Goal: Use online tool/utility: Use online tool/utility

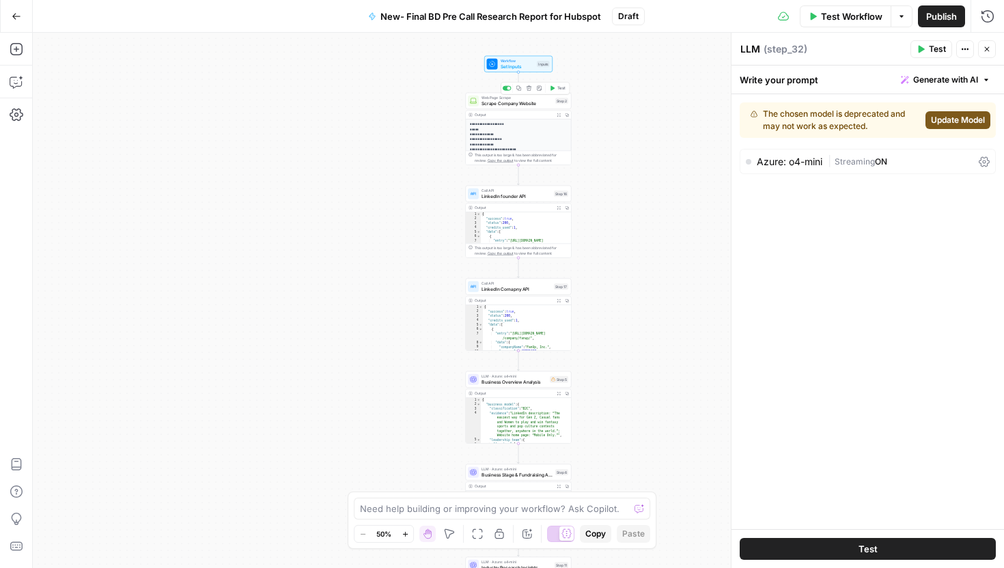
click at [514, 103] on span "Scrape Company Website" at bounding box center [516, 103] width 71 height 7
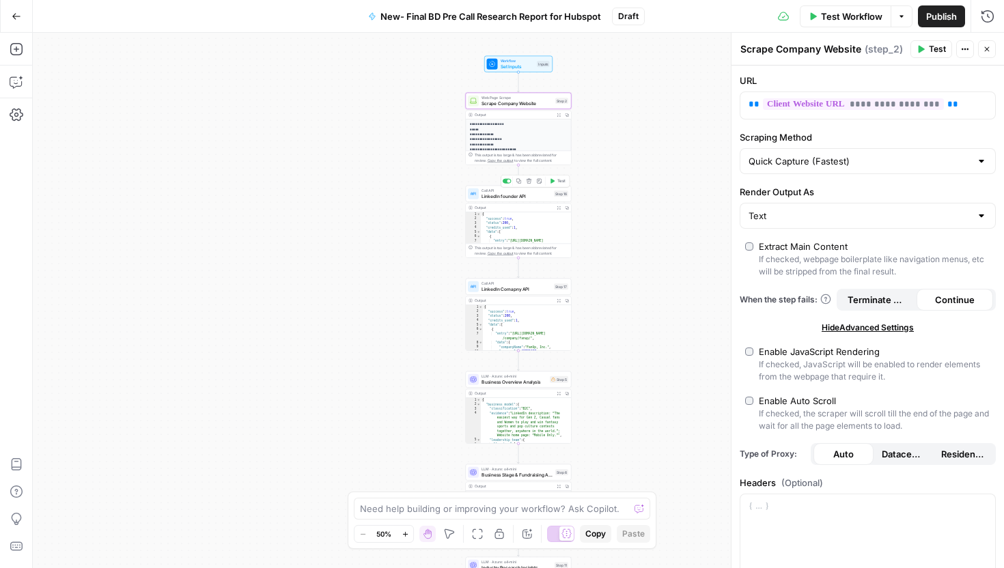
click at [506, 197] on span "LinkedIn founder API" at bounding box center [516, 196] width 70 height 7
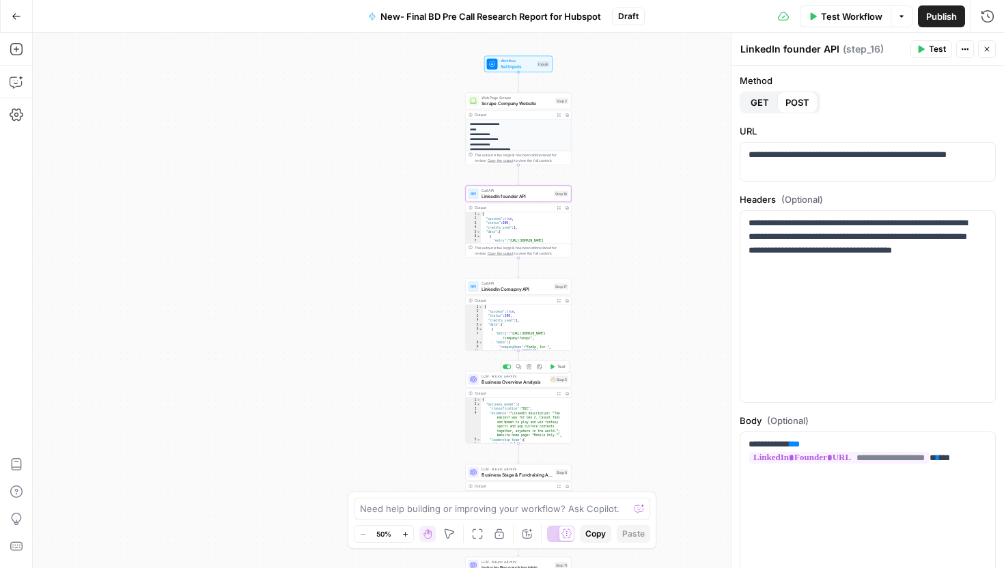
click at [507, 379] on span "Business Overview Analysis" at bounding box center [514, 381] width 66 height 7
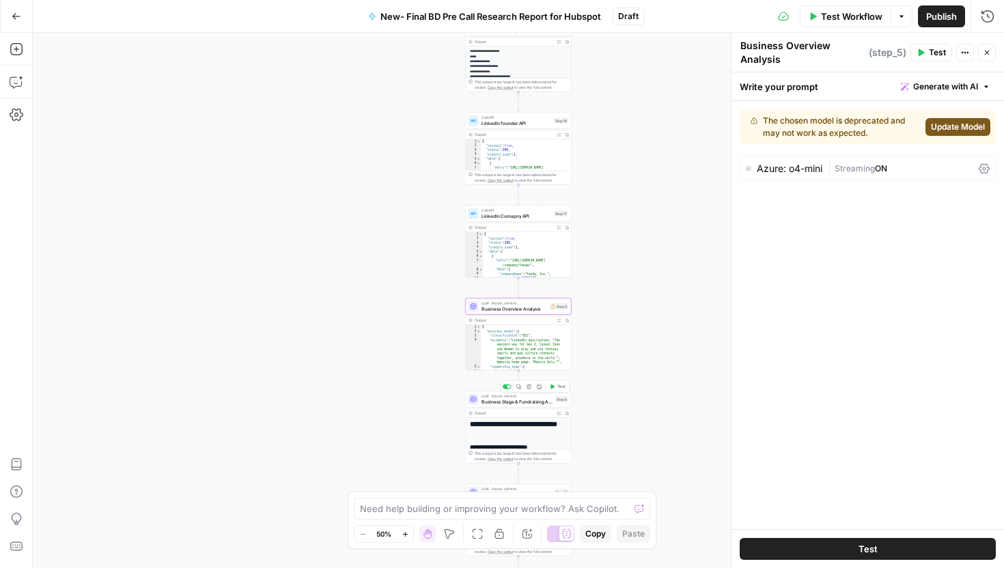
click at [492, 398] on span "Business Stage & Fundraising Analysis" at bounding box center [516, 401] width 71 height 7
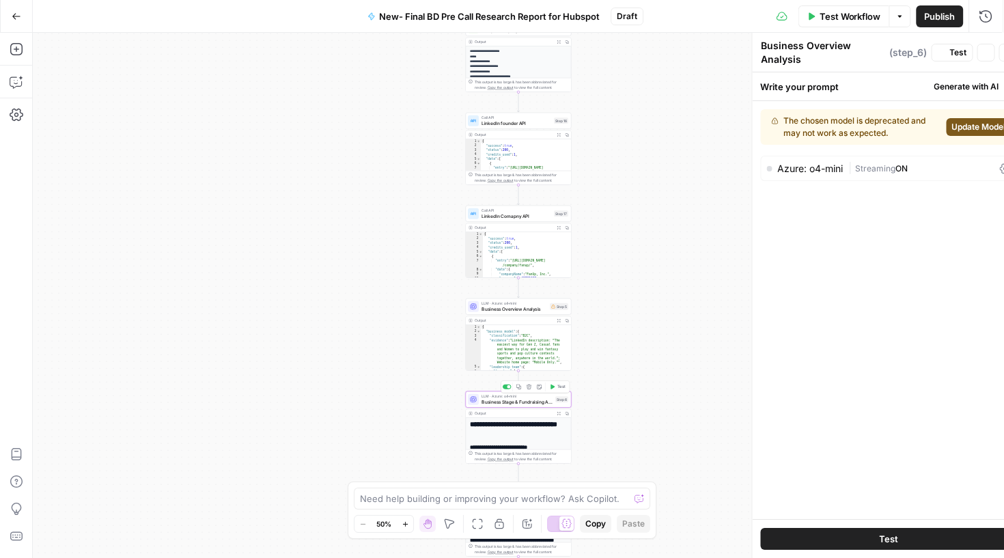
type textarea "Business Stage & Fundraising Analysis"
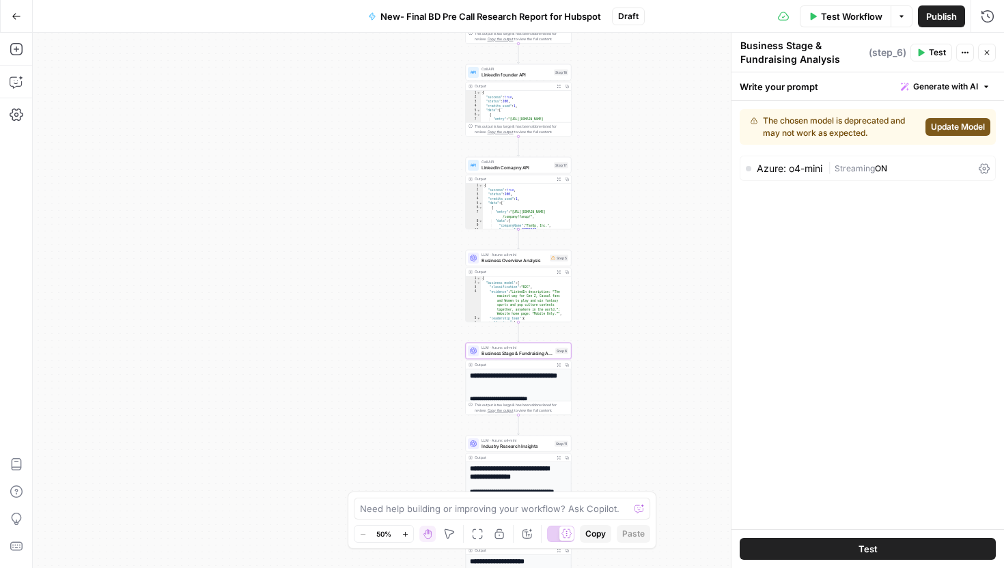
click at [507, 447] on span "Industry Research Insights" at bounding box center [516, 446] width 70 height 7
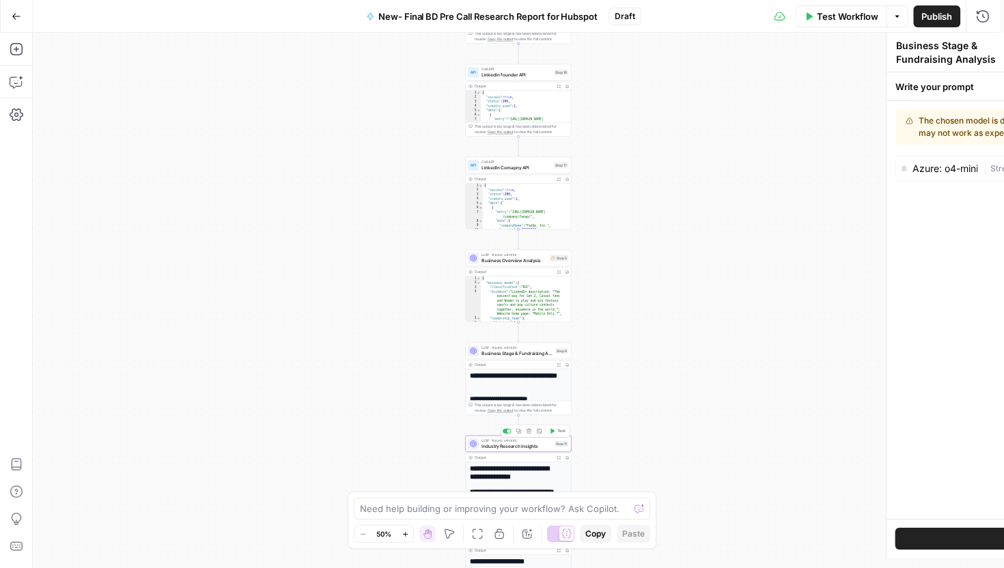
type textarea "Industry Research Insights"
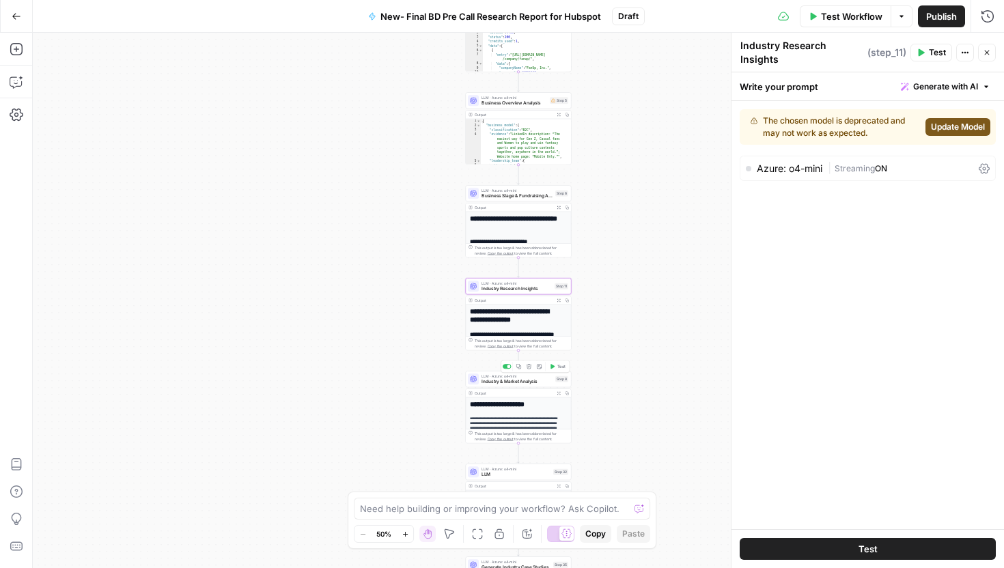
click at [499, 380] on span "Industry & Market Analysis" at bounding box center [516, 381] width 71 height 7
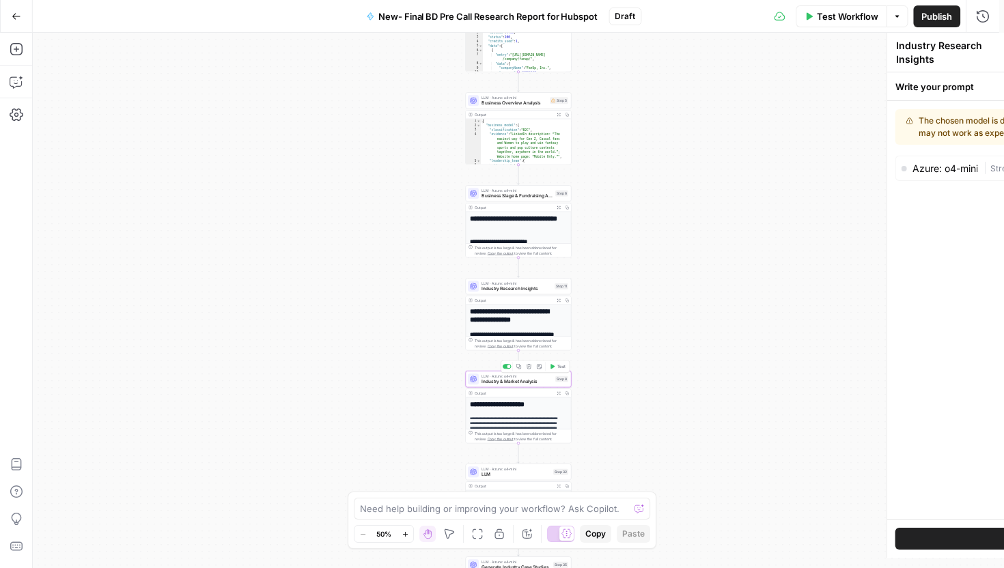
type textarea "Industry & Market Analysis"
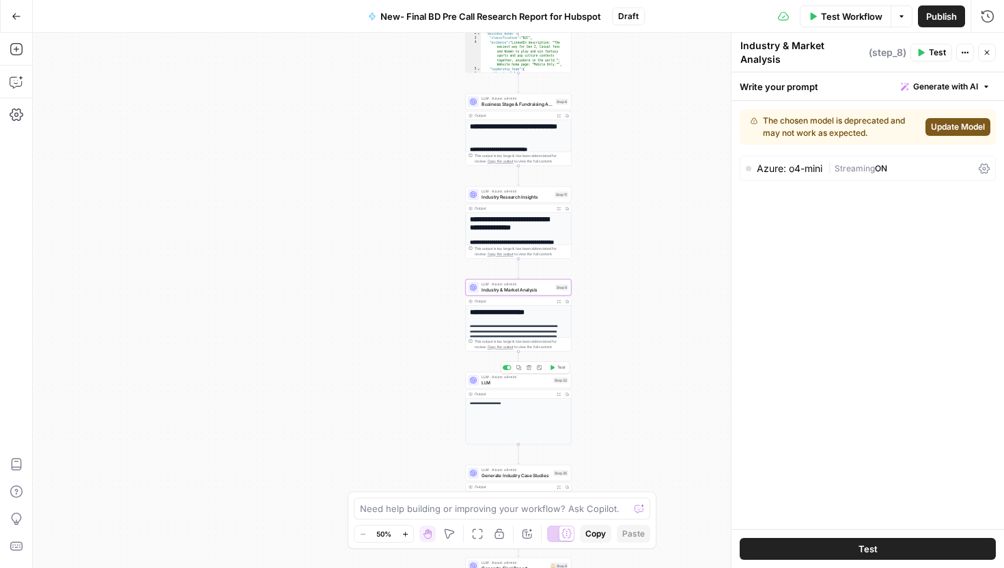
click at [490, 384] on span "LLM" at bounding box center [515, 382] width 69 height 7
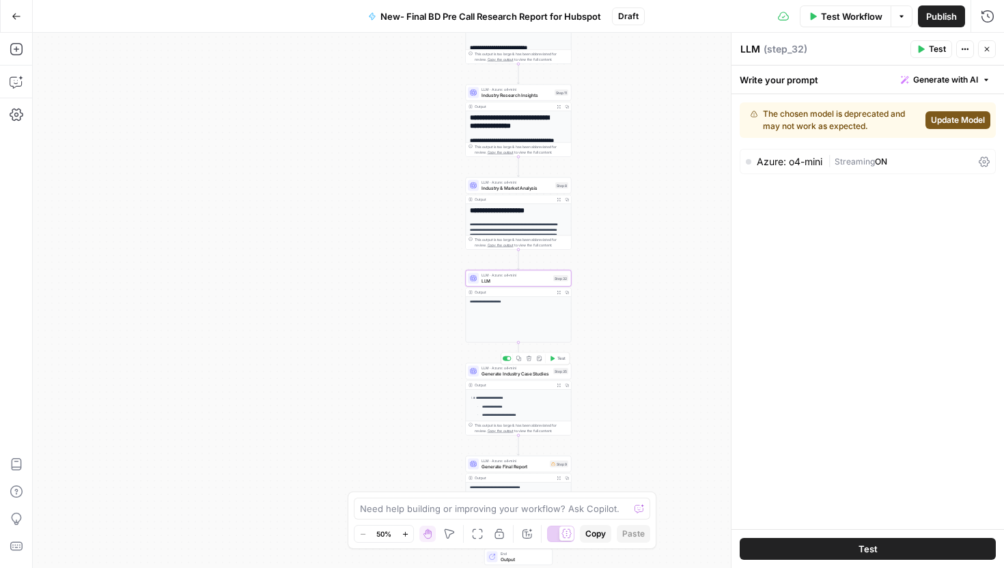
click at [505, 374] on span "Generate Industry Case Studies" at bounding box center [515, 373] width 69 height 7
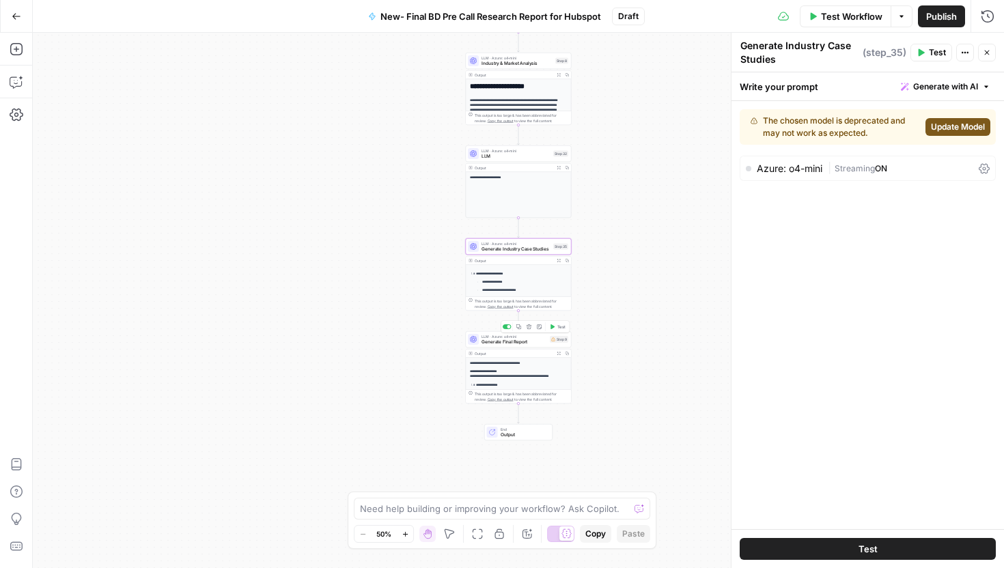
click at [511, 339] on span "Generate Final Report" at bounding box center [514, 342] width 66 height 7
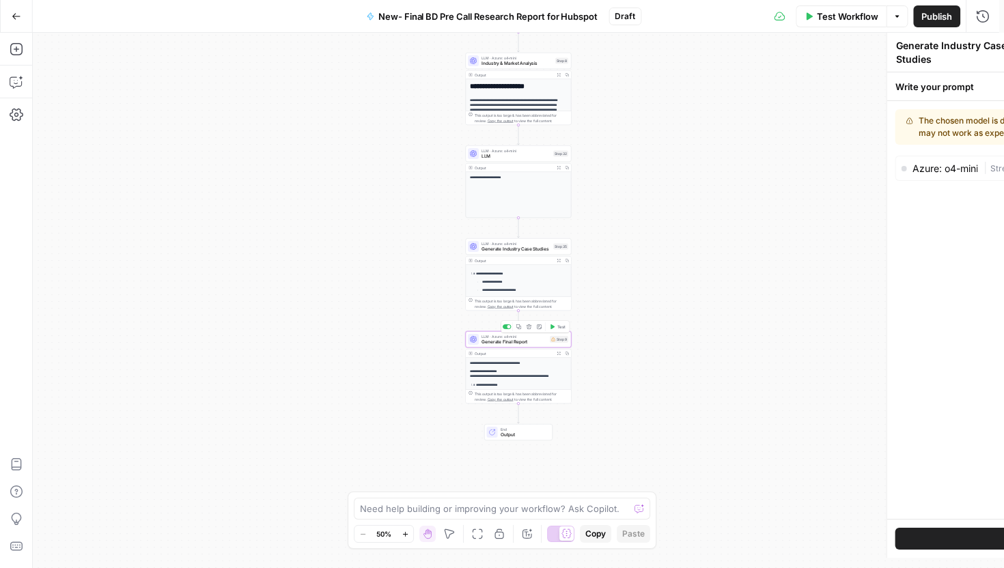
type textarea "Generate Final Report"
